Goal: Task Accomplishment & Management: Manage account settings

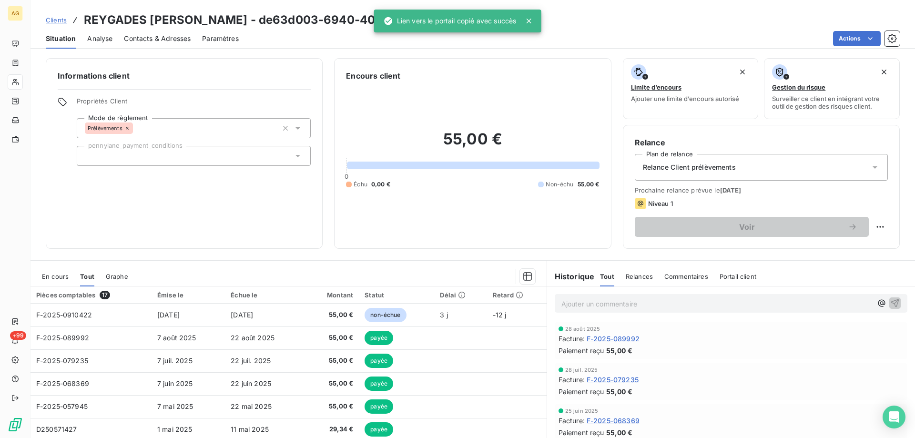
scroll to position [61, 0]
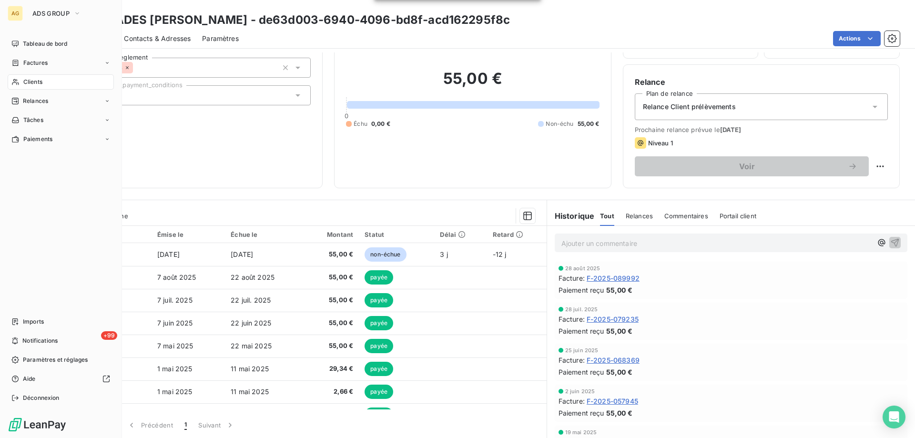
click at [38, 82] on span "Clients" at bounding box center [32, 82] width 19 height 9
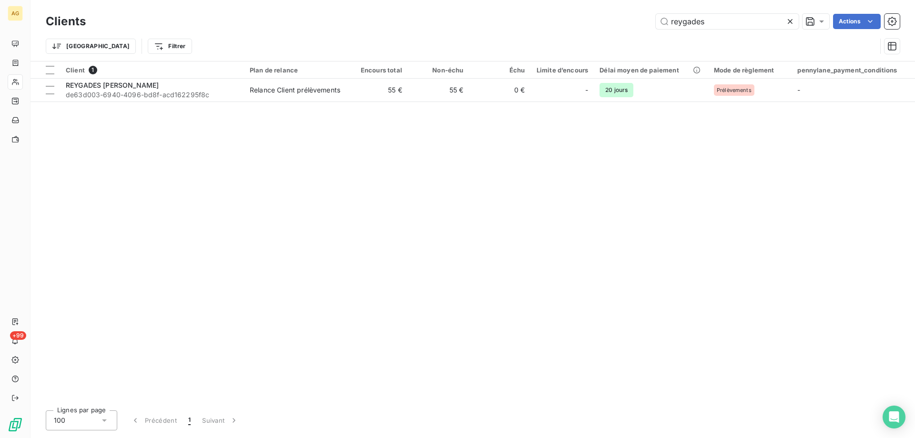
drag, startPoint x: 599, startPoint y: 22, endPoint x: 516, endPoint y: 27, distance: 83.6
click at [518, 27] on div "reygades Actions" at bounding box center [498, 21] width 803 height 15
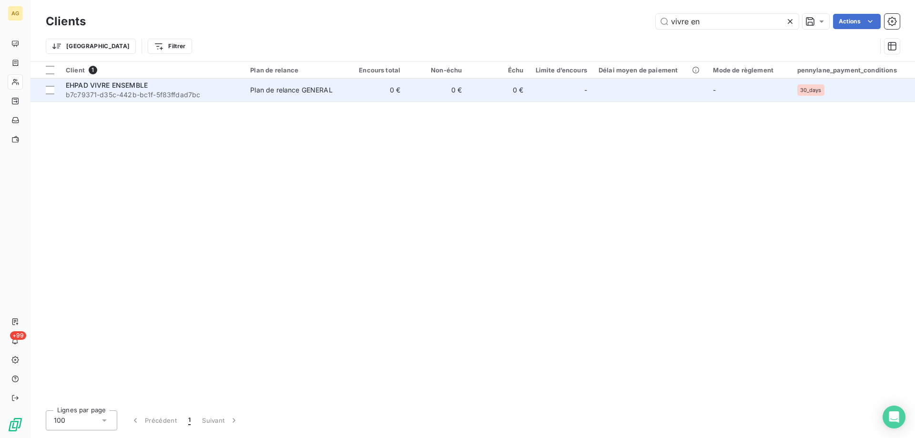
type input "vivre en"
click at [123, 90] on span "b7c79371-d35c-442b-bc1f-5f83ffdad7bc" at bounding box center [152, 95] width 173 height 10
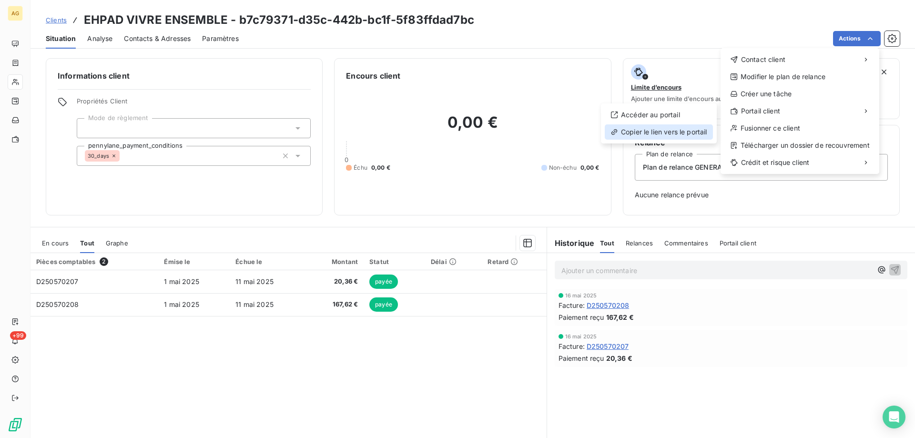
click at [631, 132] on div "Copier le lien vers le portail" at bounding box center [659, 131] width 108 height 15
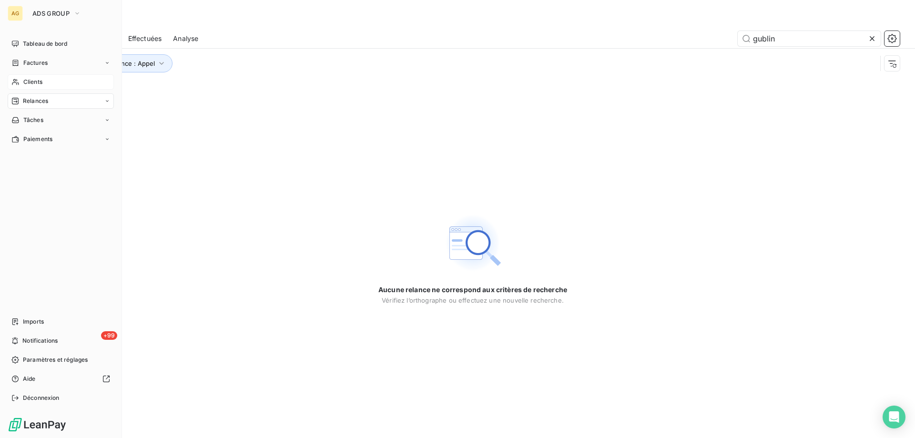
click at [23, 83] on span "Clients" at bounding box center [32, 82] width 19 height 9
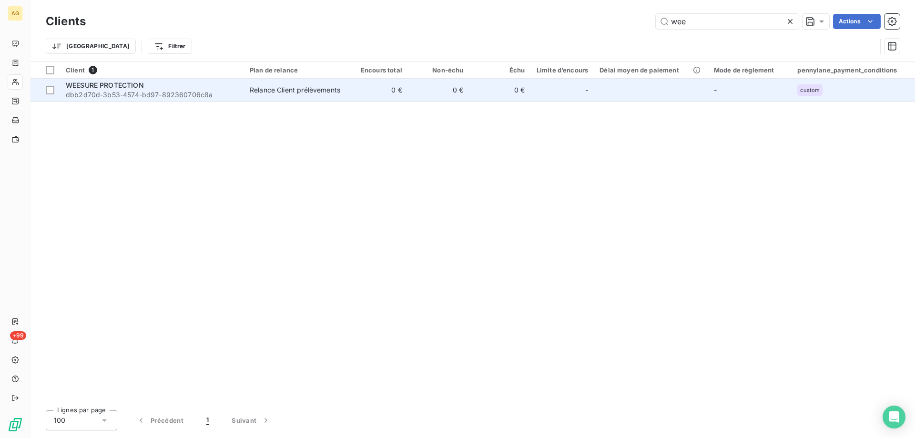
type input "wee"
click at [129, 90] on span "dbb2d70d-3b53-4574-bd97-892360706c8a" at bounding box center [152, 95] width 173 height 10
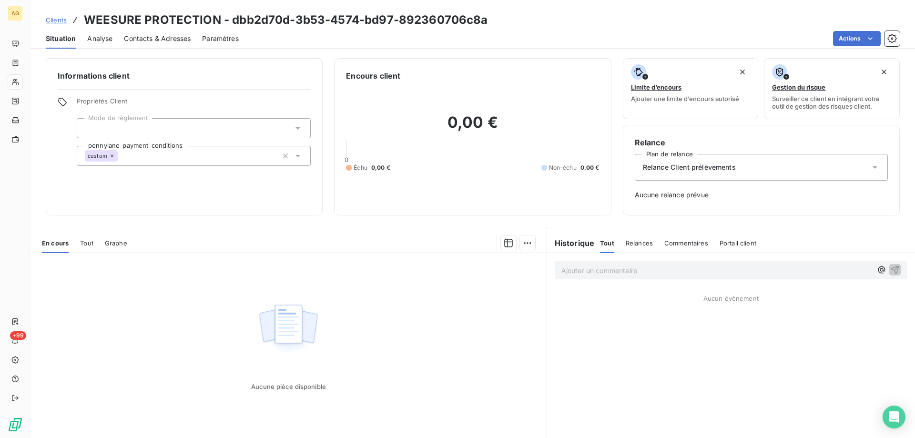
click at [88, 242] on span "Tout" at bounding box center [86, 243] width 13 height 8
